Goal: Entertainment & Leisure: Consume media (video, audio)

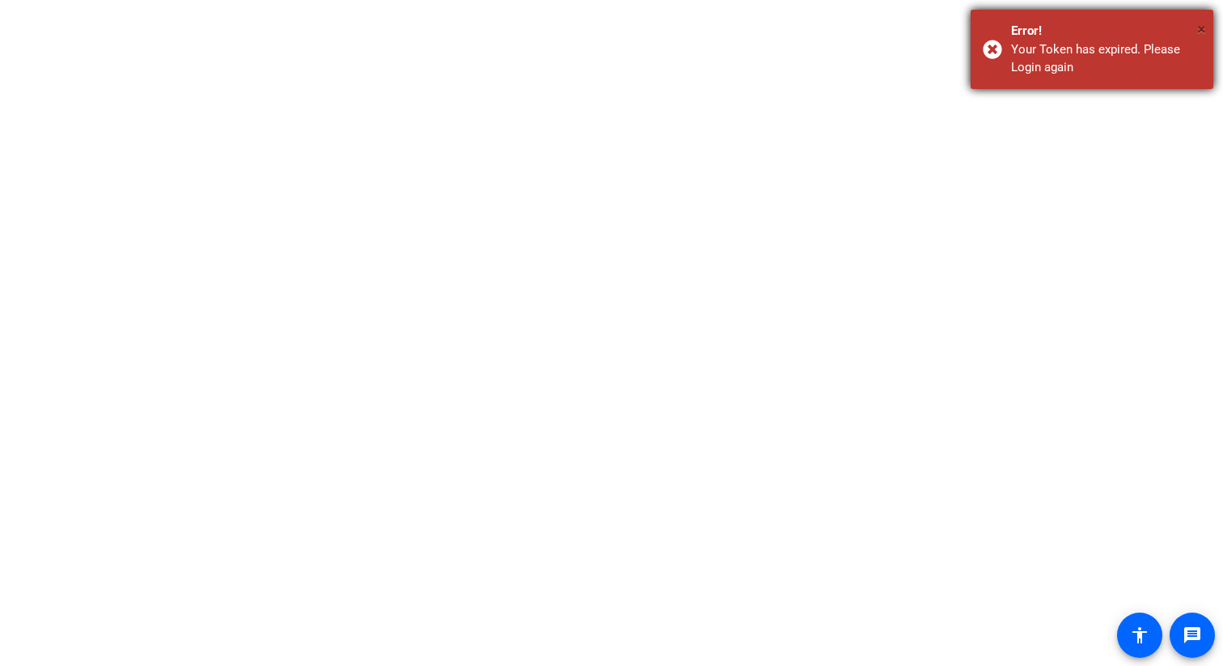
drag, startPoint x: 1197, startPoint y: 25, endPoint x: 1148, endPoint y: 33, distance: 50.0
click at [1197, 25] on span "×" at bounding box center [1201, 28] width 9 height 19
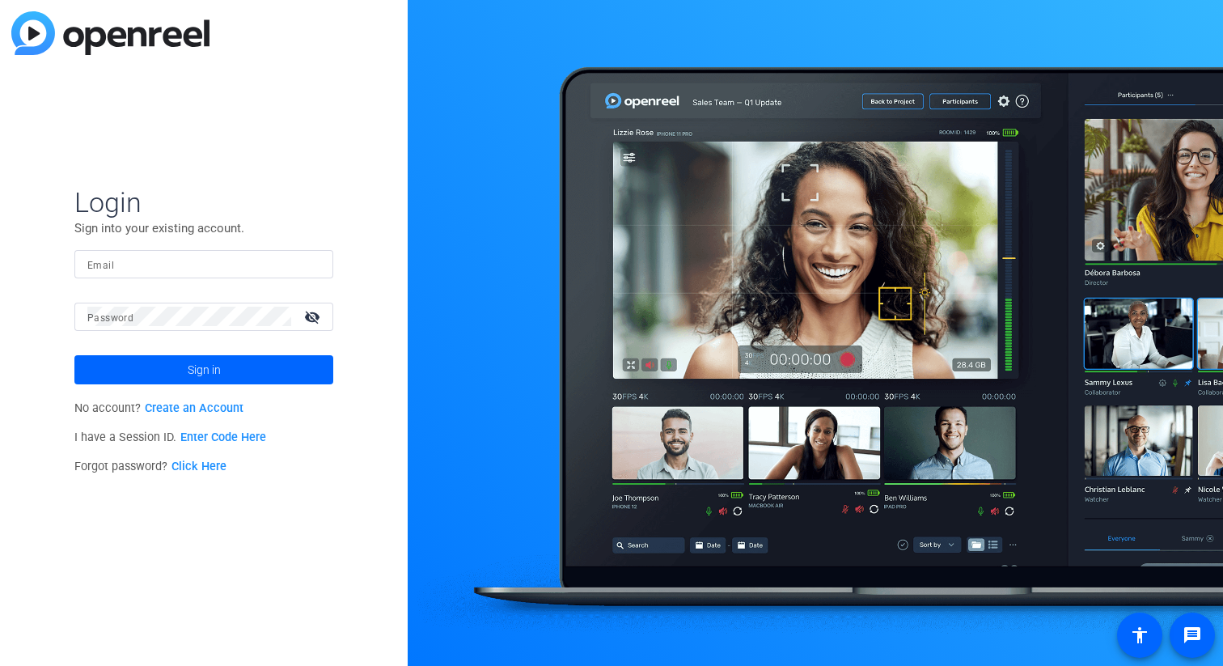
click at [256, 239] on form "Login Sign into your existing account. Email Password visibility_off Sign in" at bounding box center [203, 284] width 259 height 199
click at [253, 254] on input "Email" at bounding box center [203, 263] width 233 height 19
type input "[PERSON_NAME][EMAIL_ADDRESS][PERSON_NAME][DOMAIN_NAME]"
click at [74, 355] on button "Sign in" at bounding box center [203, 369] width 259 height 29
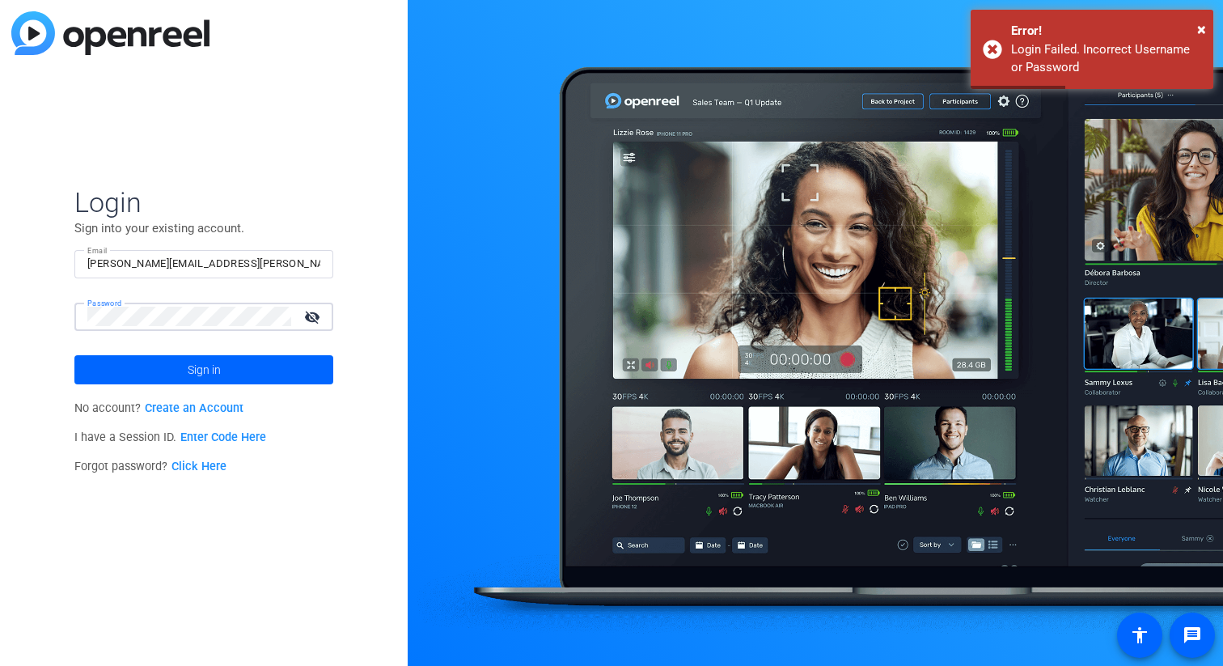
click at [74, 355] on button "Sign in" at bounding box center [203, 369] width 259 height 29
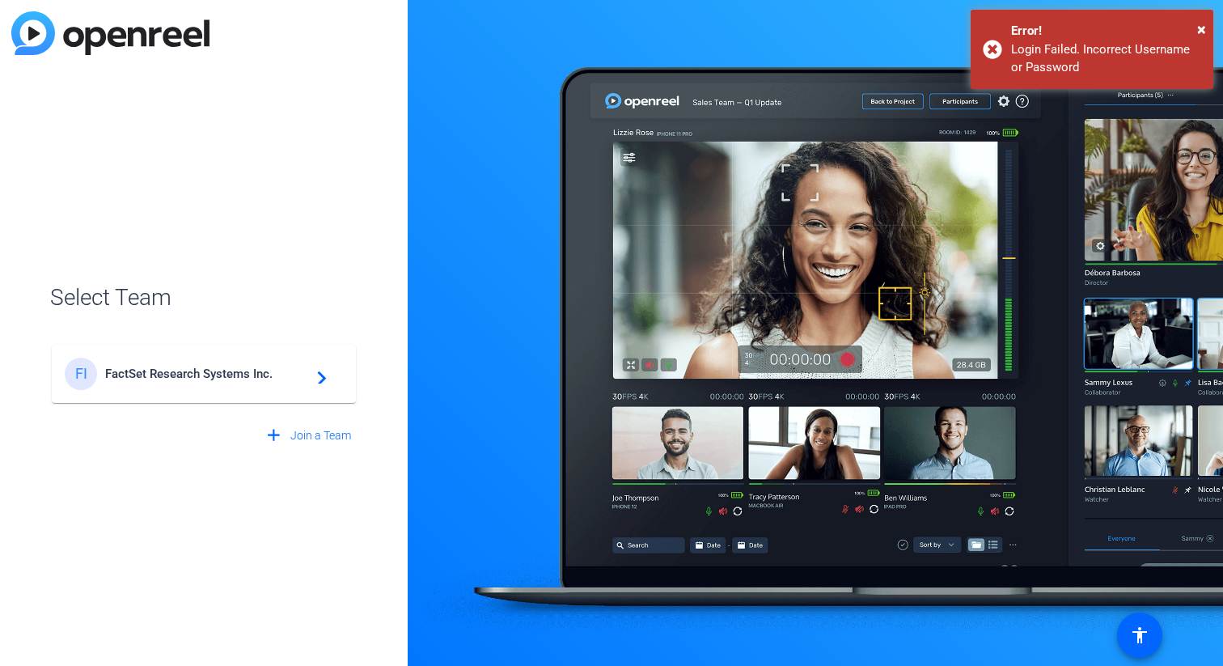
click at [286, 375] on span "FactSet Research Systems Inc." at bounding box center [206, 373] width 202 height 15
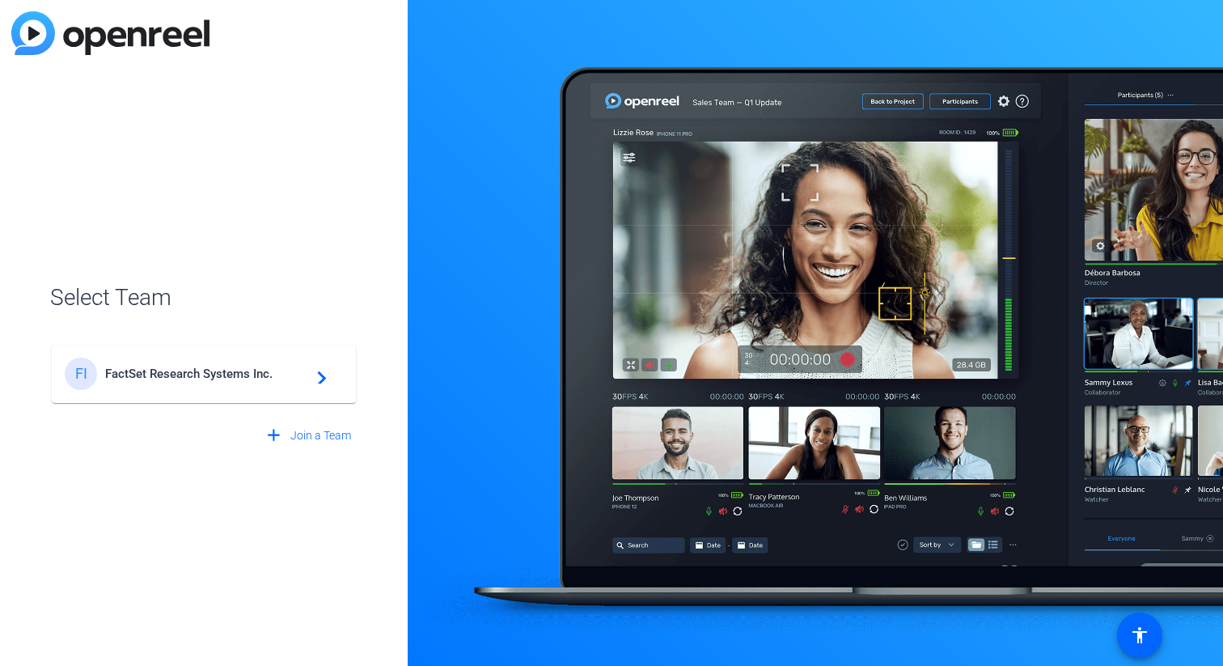
click at [320, 376] on div "FI FactSet Research Systems Inc. navigate_next" at bounding box center [203, 366] width 307 height 78
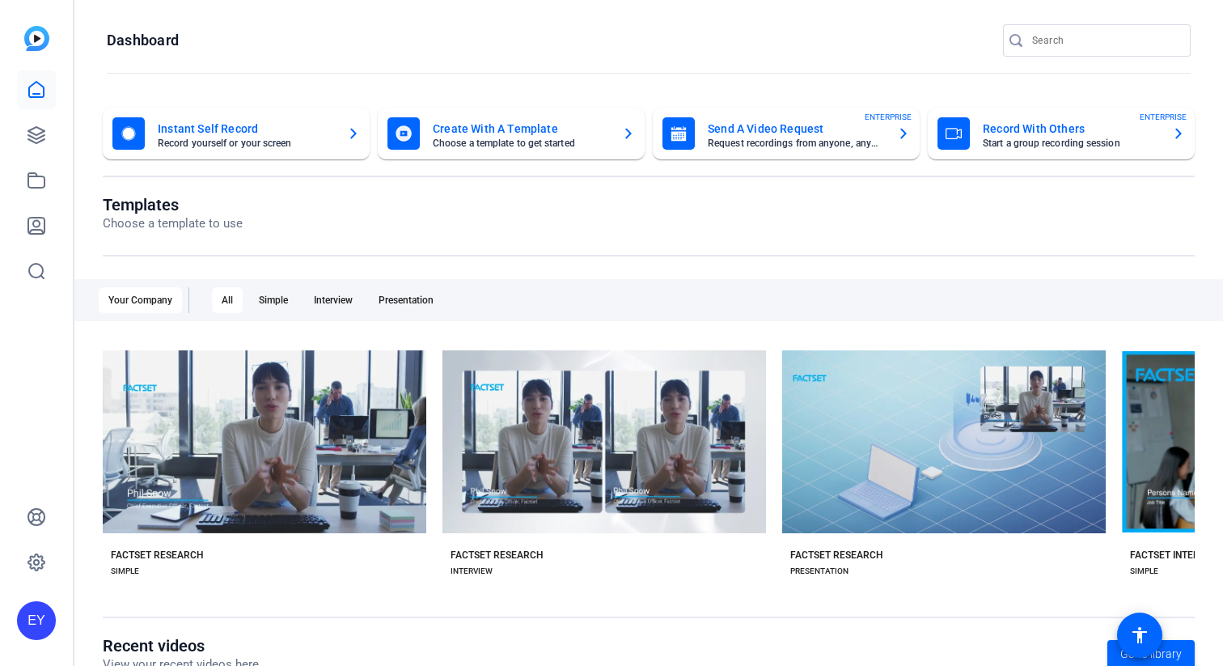
scroll to position [254, 0]
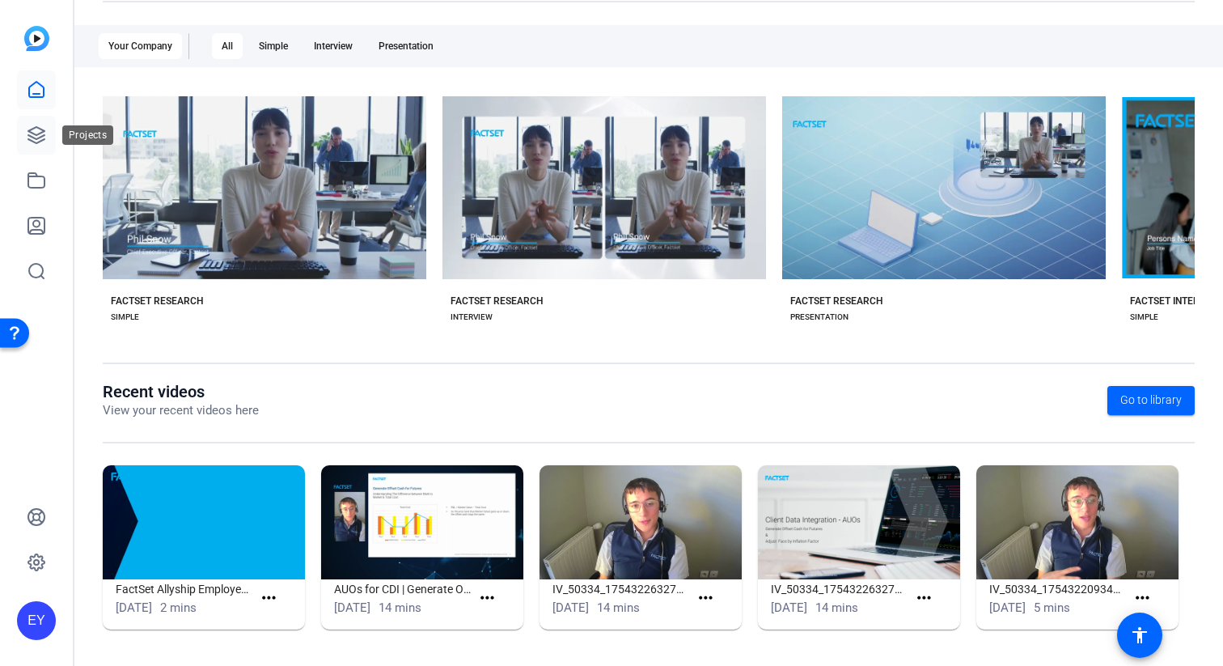
click at [48, 138] on link at bounding box center [36, 135] width 39 height 39
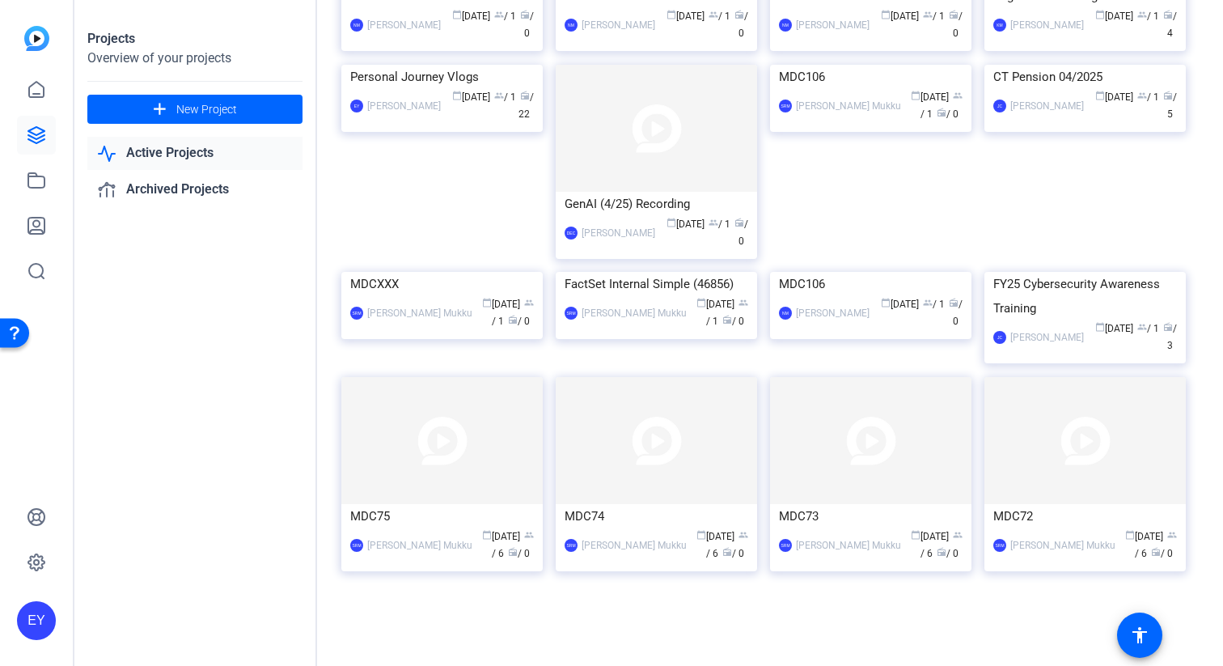
scroll to position [4279, 0]
click at [452, 89] on div "Personal Journey Vlogs" at bounding box center [442, 77] width 184 height 24
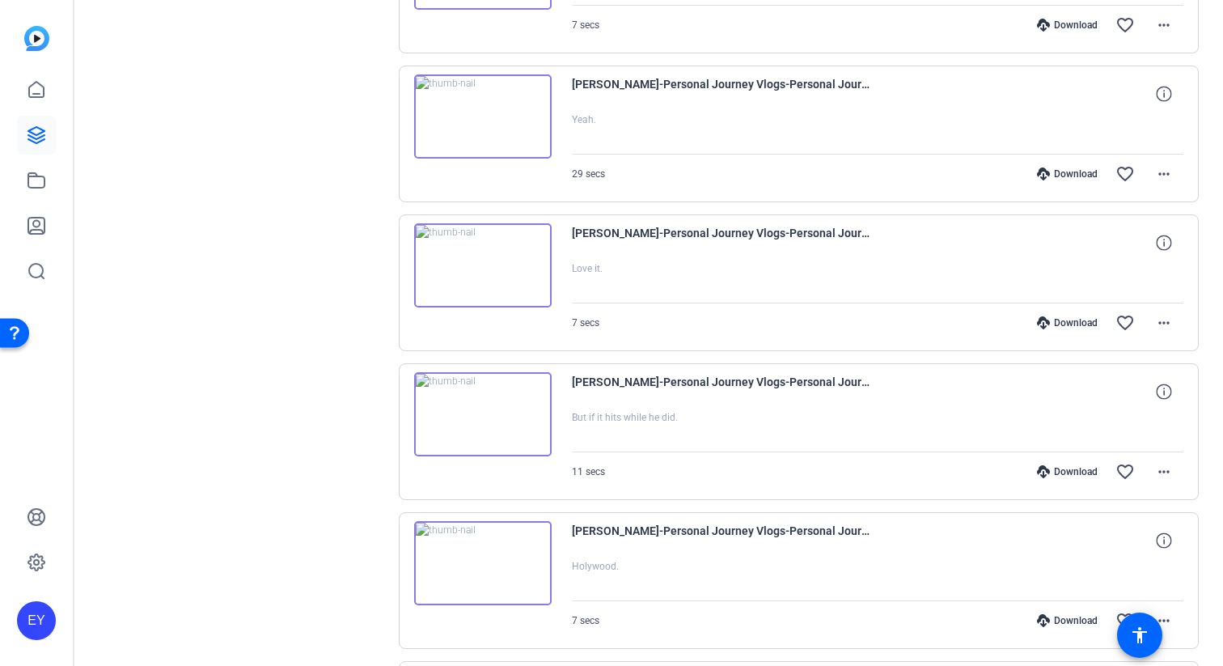
scroll to position [605, 0]
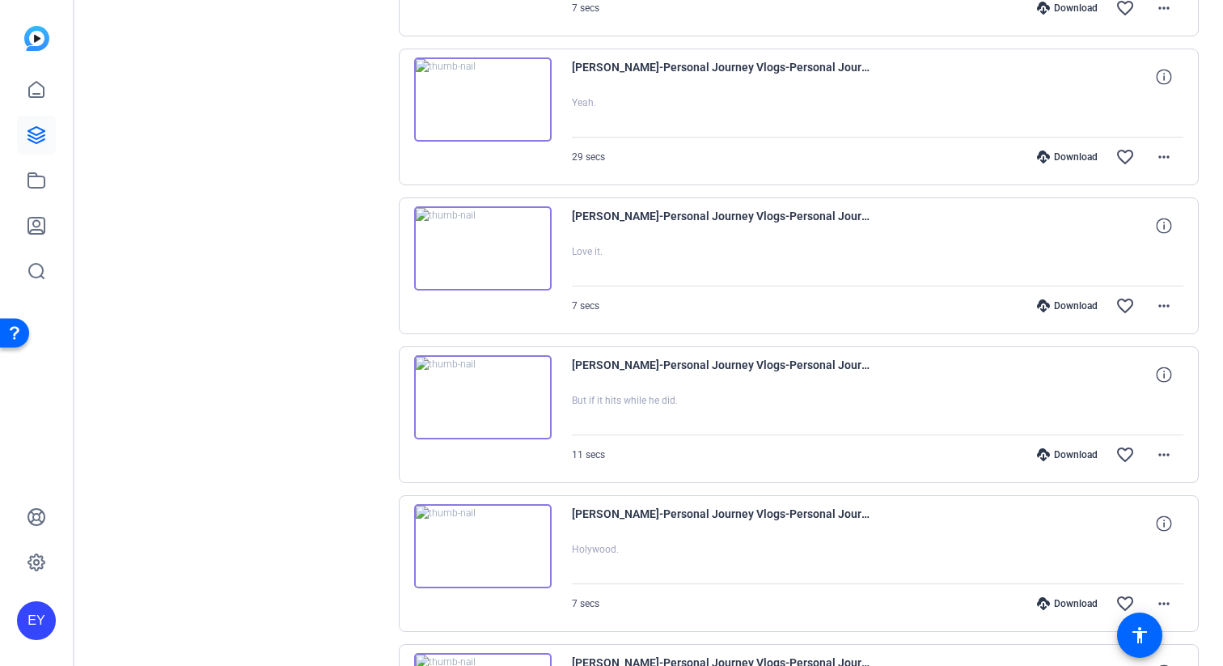
click at [486, 239] on img at bounding box center [483, 248] width 138 height 84
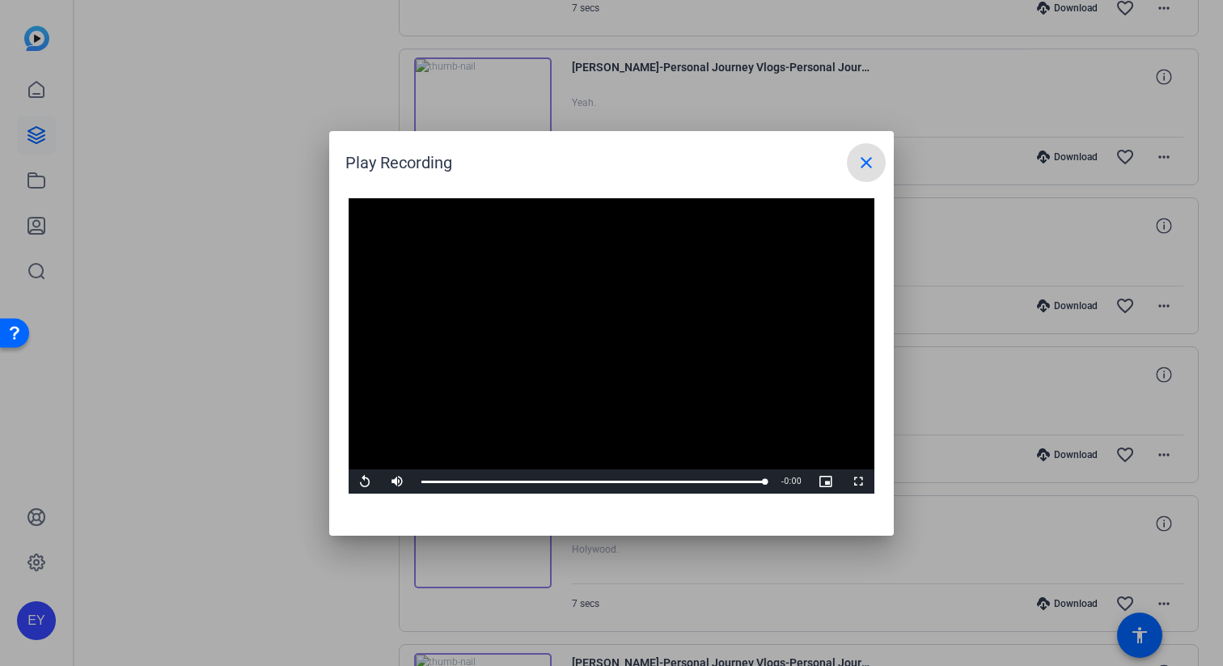
click at [871, 159] on mat-icon "close" at bounding box center [866, 162] width 19 height 19
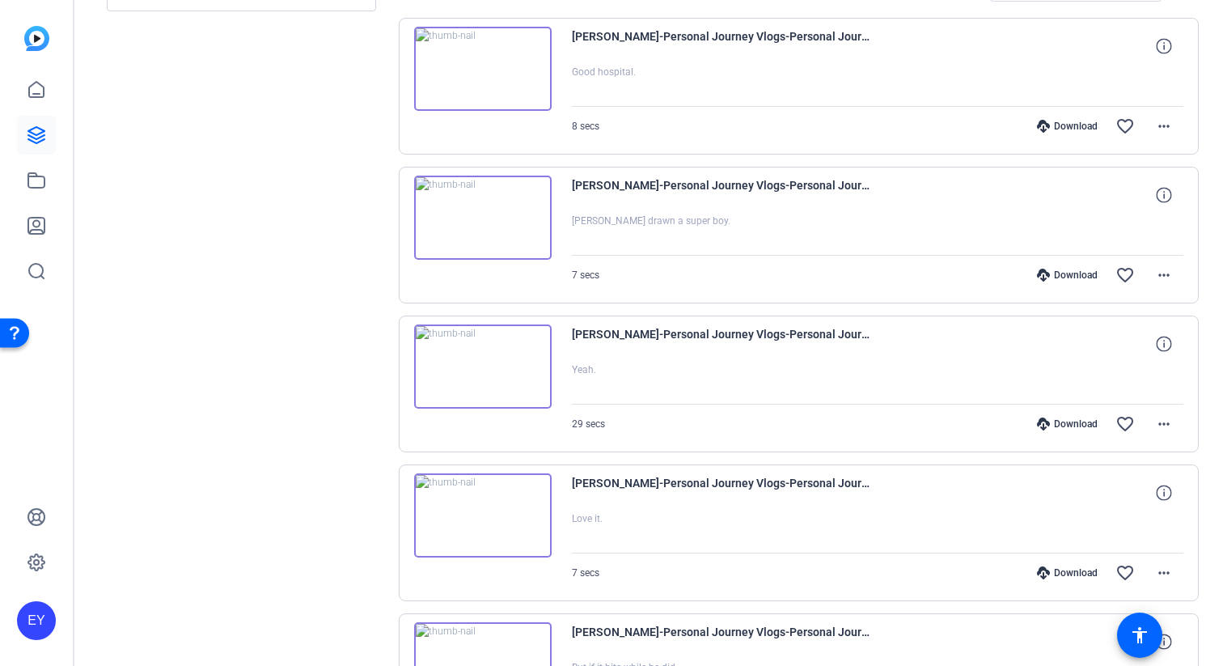
scroll to position [0, 0]
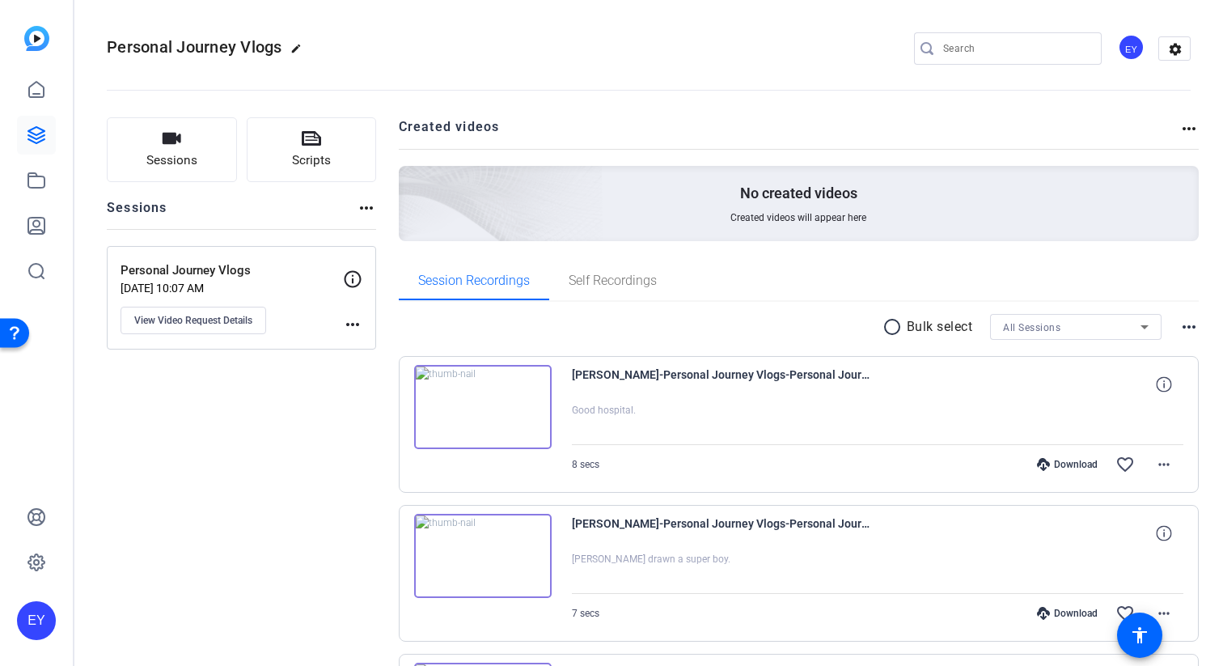
click at [474, 408] on img at bounding box center [483, 407] width 138 height 84
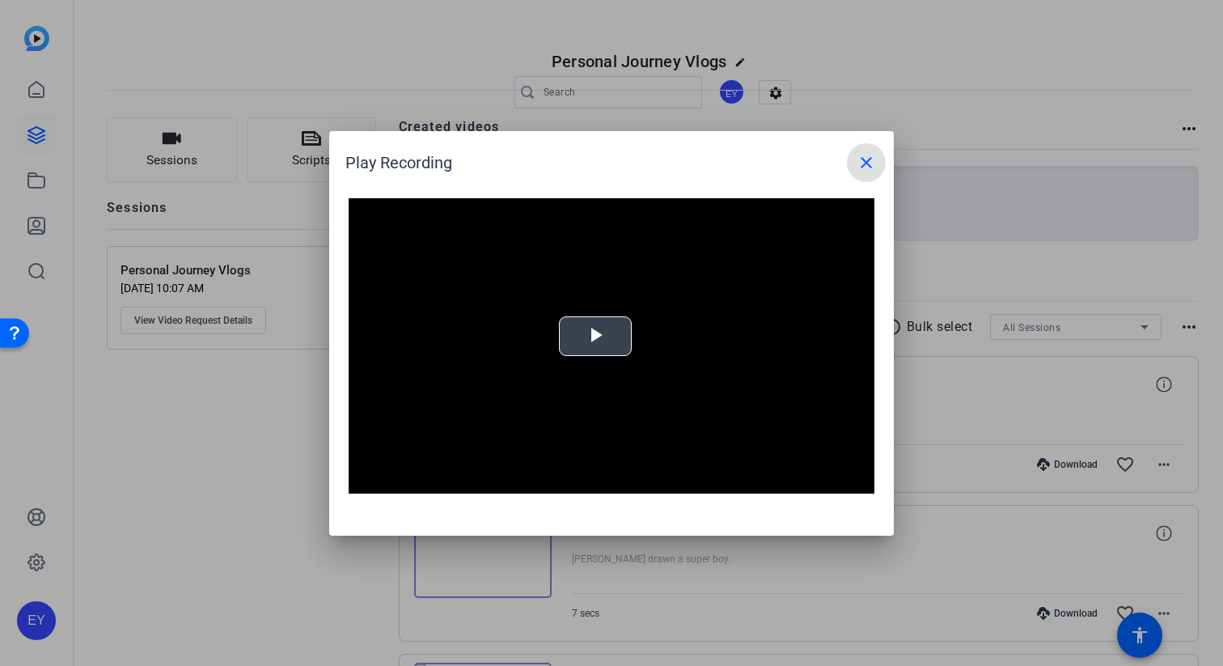
click at [565, 363] on video "Video Player" at bounding box center [612, 346] width 526 height 296
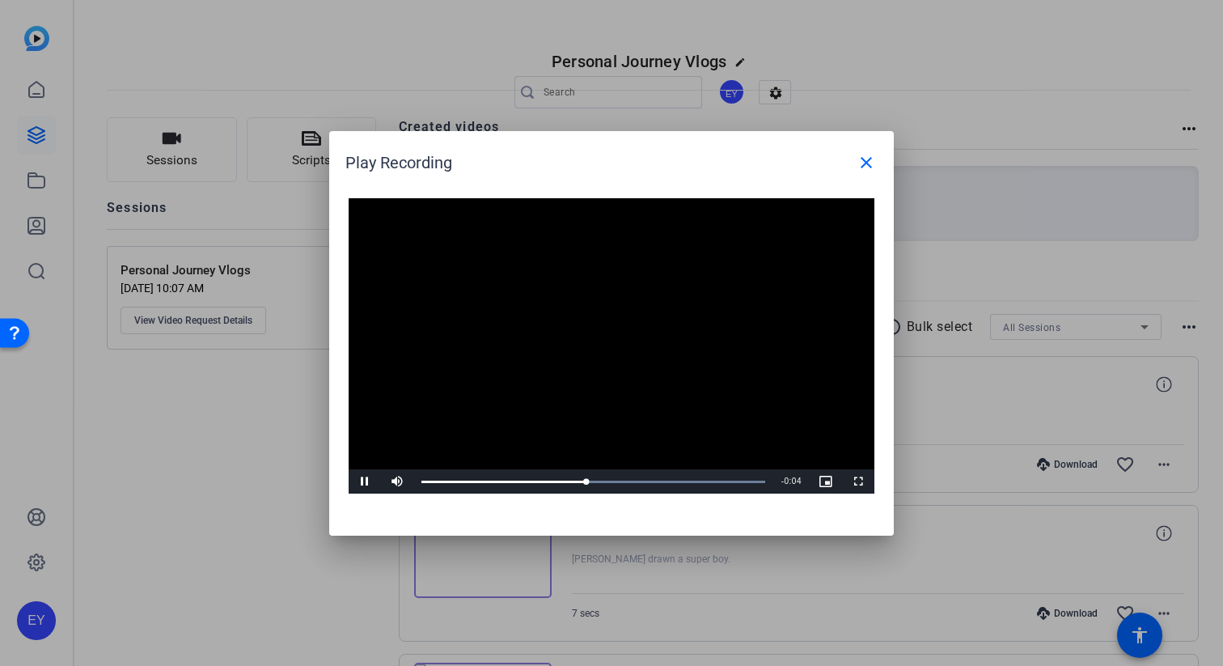
click at [863, 159] on mat-icon "close" at bounding box center [866, 162] width 19 height 19
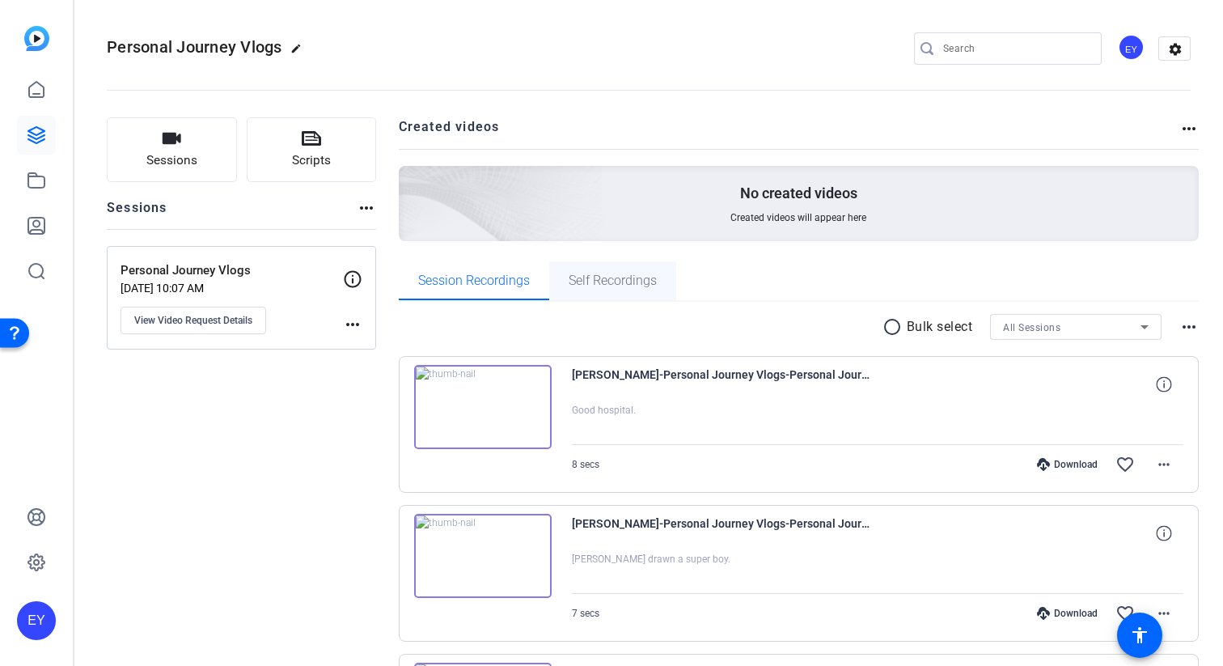
click at [584, 275] on span "Self Recordings" at bounding box center [613, 280] width 88 height 13
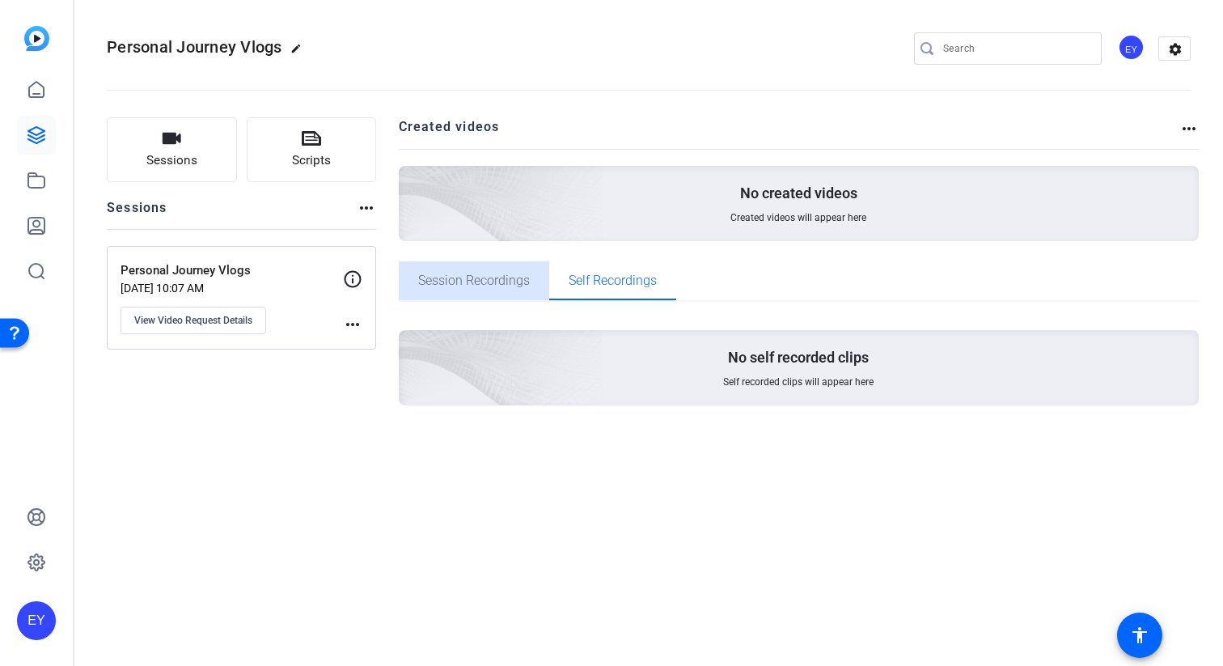
click at [469, 268] on span "Session Recordings" at bounding box center [474, 280] width 112 height 39
